Goal: Check status: Check status

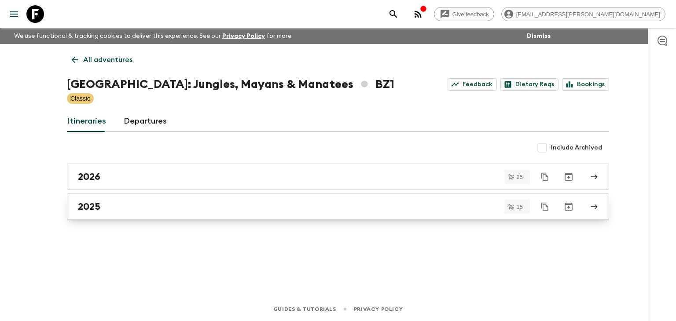
click at [91, 208] on h2 "2025" at bounding box center [89, 206] width 22 height 11
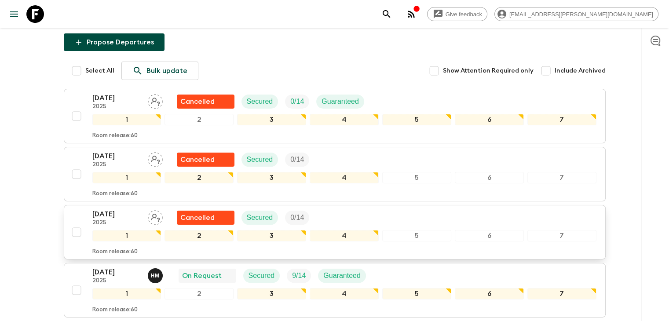
scroll to position [132, 0]
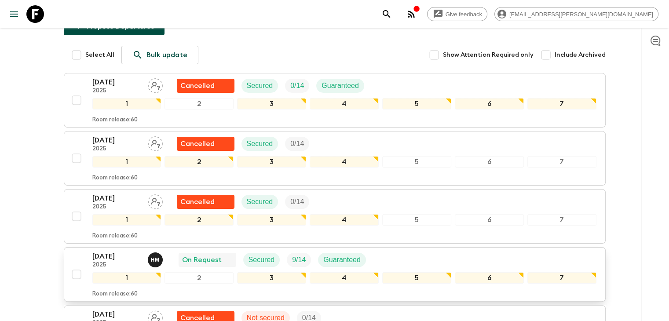
click at [110, 251] on p "[DATE]" at bounding box center [116, 256] width 48 height 11
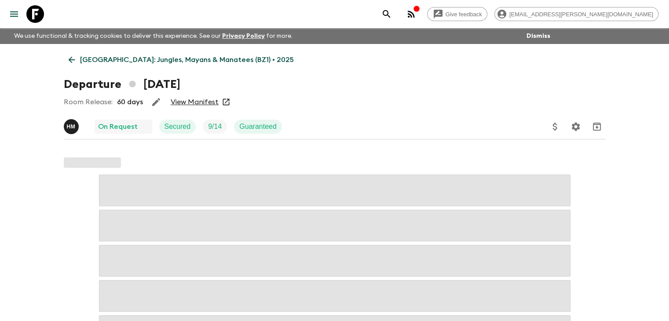
click at [196, 103] on link "View Manifest" at bounding box center [195, 102] width 48 height 9
